Goal: Information Seeking & Learning: Learn about a topic

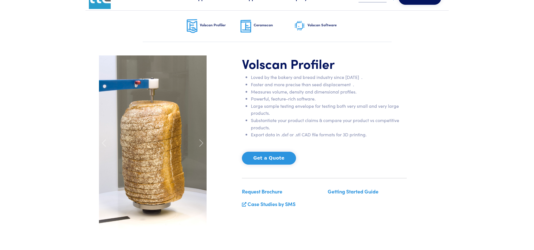
scroll to position [28, 0]
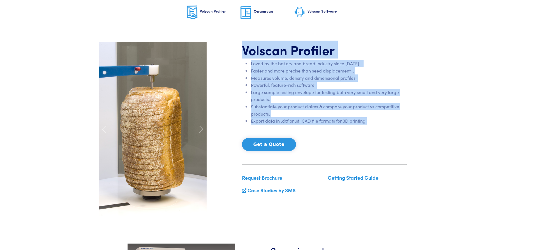
drag, startPoint x: 243, startPoint y: 47, endPoint x: 378, endPoint y: 118, distance: 152.3
click at [378, 118] on div "Volscan Profiler Loved by the bakery and bread industry since [DATE]  . Faster …" at bounding box center [325, 129] width 172 height 175
copy div "Volscan Profiler Loved by the bakery and bread industry since [DATE]  . Faster …"
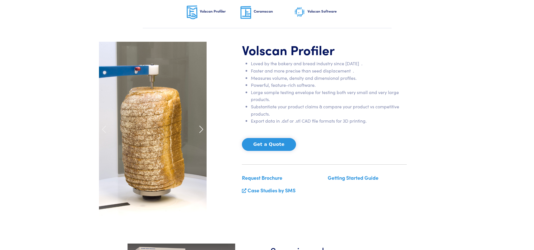
click at [199, 129] on span at bounding box center [201, 129] width 9 height 9
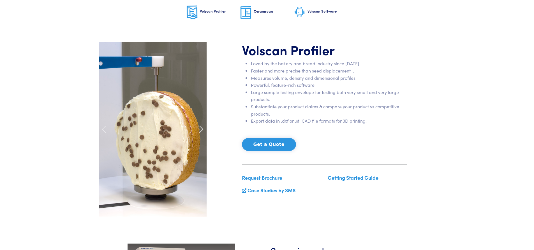
click at [199, 129] on span at bounding box center [201, 129] width 9 height 9
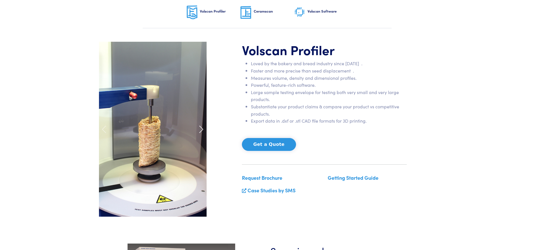
click at [199, 129] on span at bounding box center [201, 129] width 9 height 9
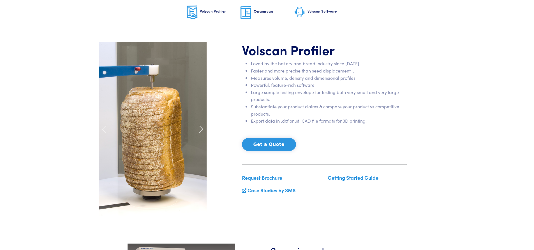
click at [199, 129] on span at bounding box center [201, 129] width 9 height 9
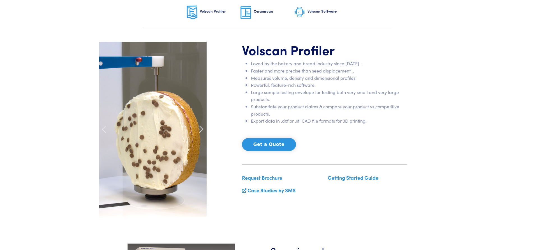
click at [199, 129] on span at bounding box center [201, 129] width 9 height 9
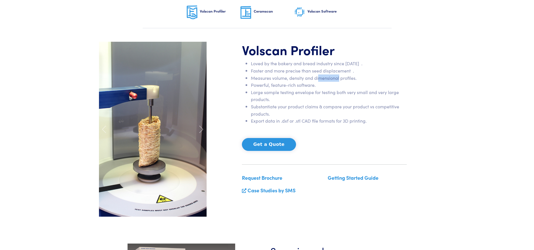
drag, startPoint x: 319, startPoint y: 77, endPoint x: 339, endPoint y: 76, distance: 19.9
click at [339, 76] on li "Measures volume, density and dimensional profiles." at bounding box center [329, 78] width 156 height 7
drag, startPoint x: 251, startPoint y: 79, endPoint x: 351, endPoint y: 84, distance: 100.0
click at [351, 84] on ul "Loved by the bakery and bread industry since [DATE]  . Faster and more precise …" at bounding box center [324, 92] width 165 height 65
